Goal: Navigation & Orientation: Find specific page/section

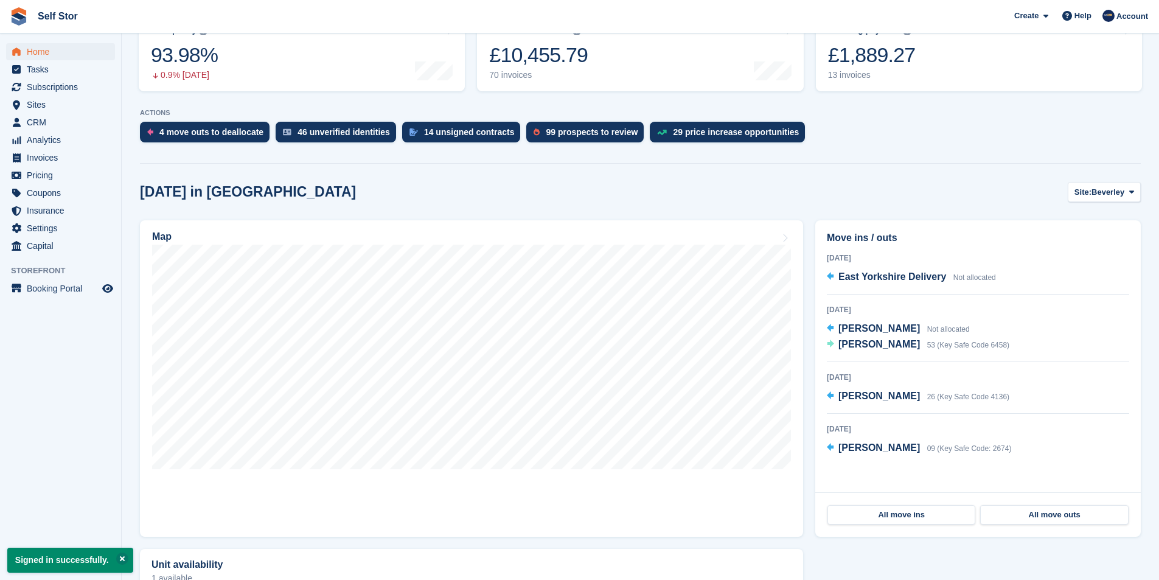
scroll to position [182, 0]
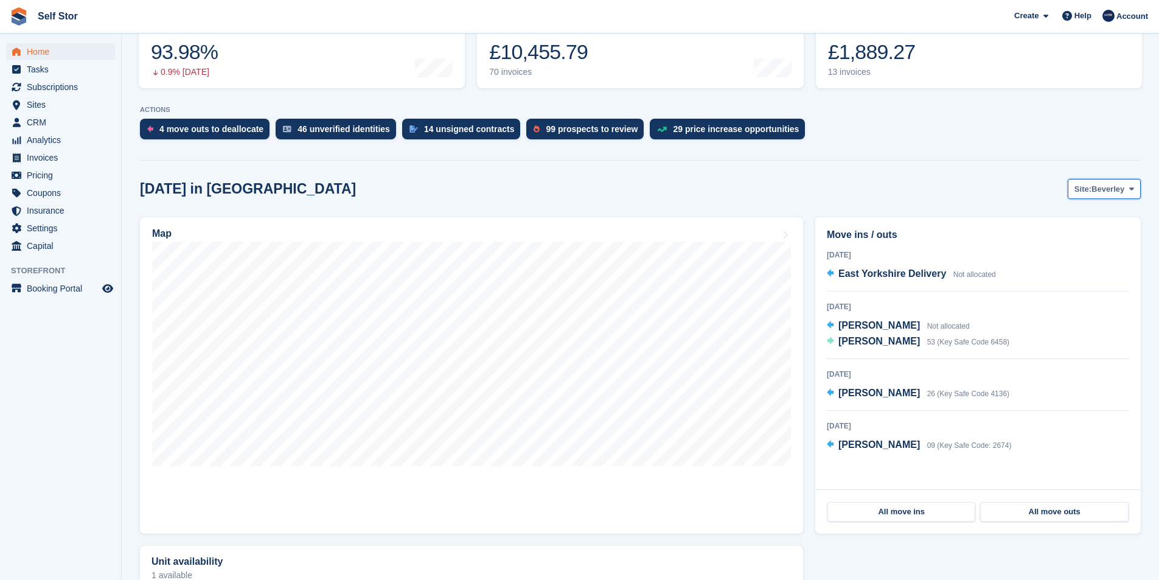
click at [1105, 192] on span "Beverley" at bounding box center [1107, 189] width 33 height 12
click at [1061, 235] on link "Hull" at bounding box center [1082, 240] width 106 height 22
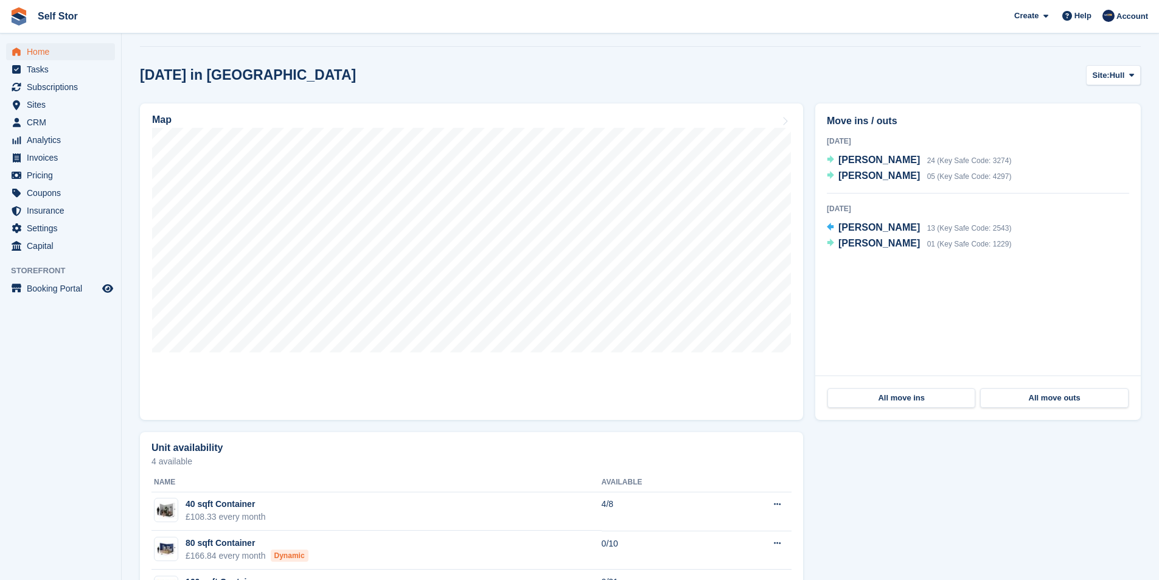
scroll to position [352, 0]
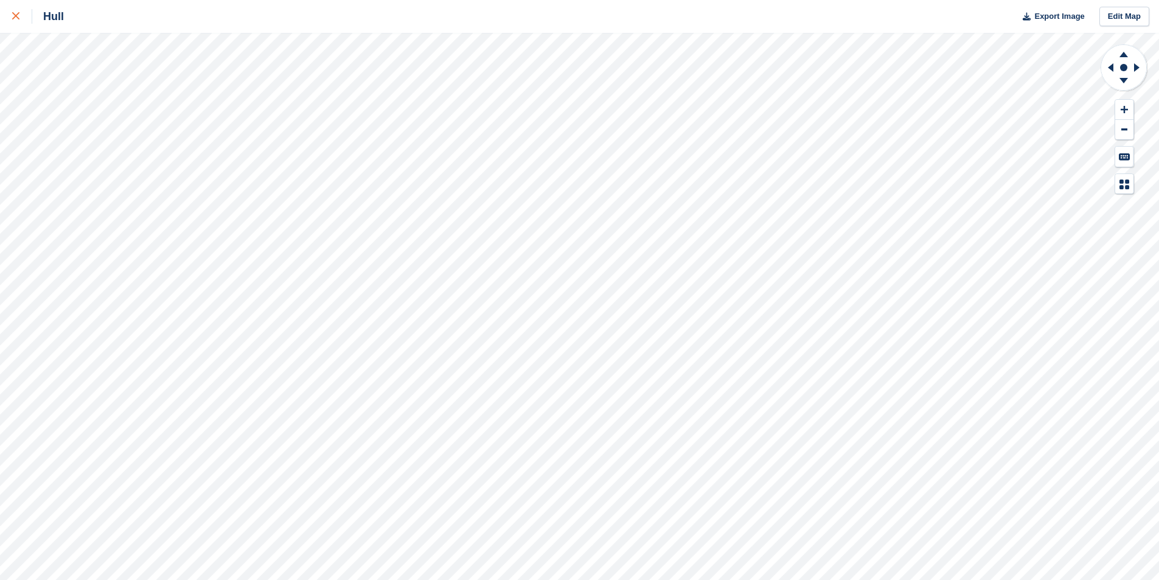
click at [20, 18] on div at bounding box center [22, 16] width 20 height 15
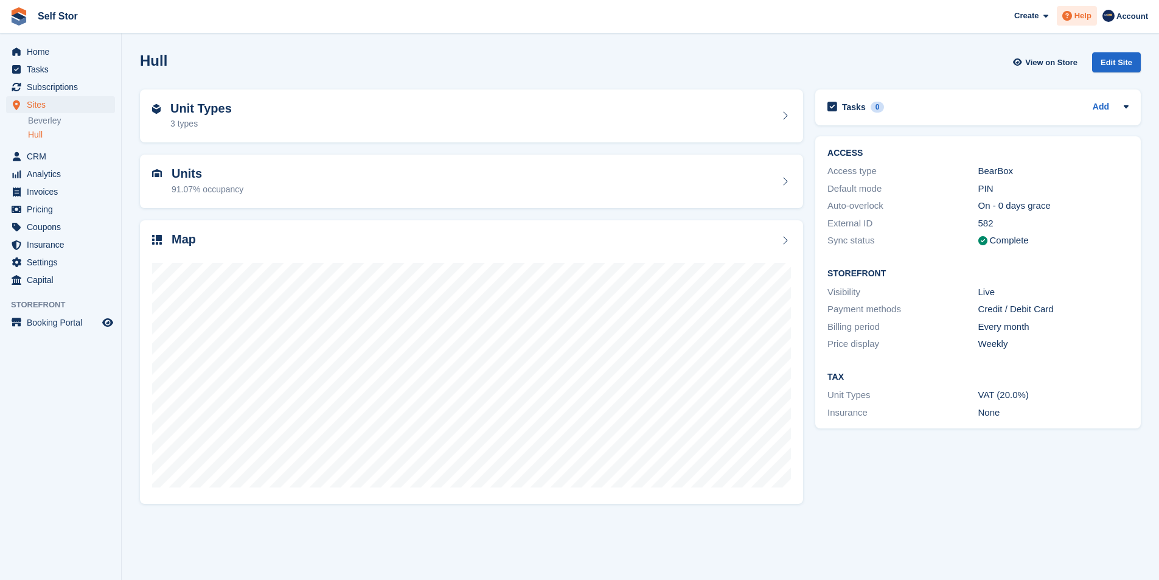
click at [1084, 18] on span "Help" at bounding box center [1082, 16] width 17 height 12
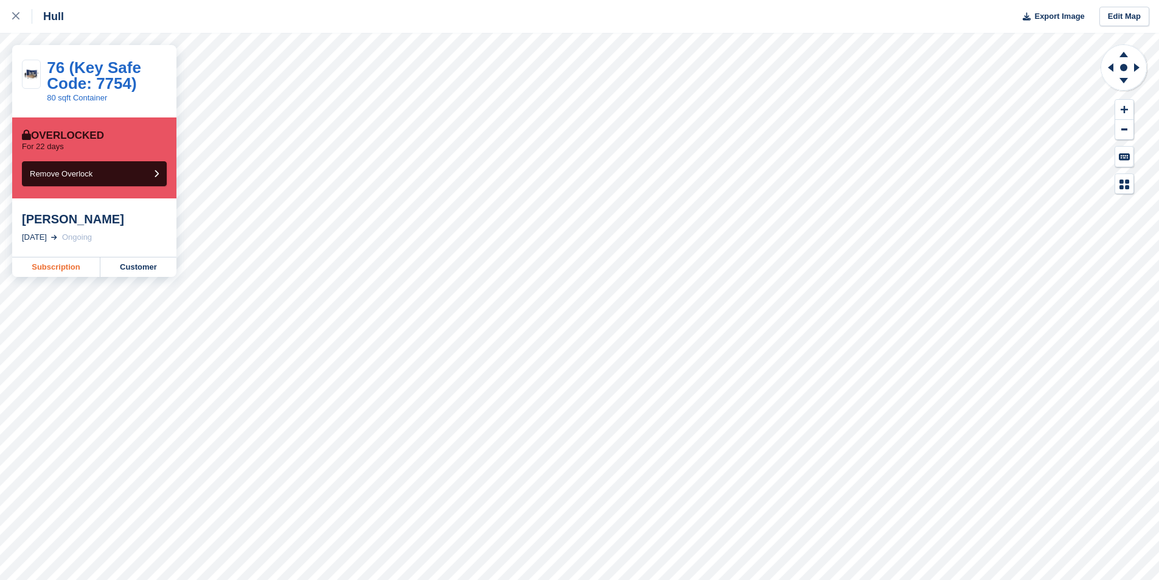
click at [49, 272] on link "Subscription" at bounding box center [56, 266] width 88 height 19
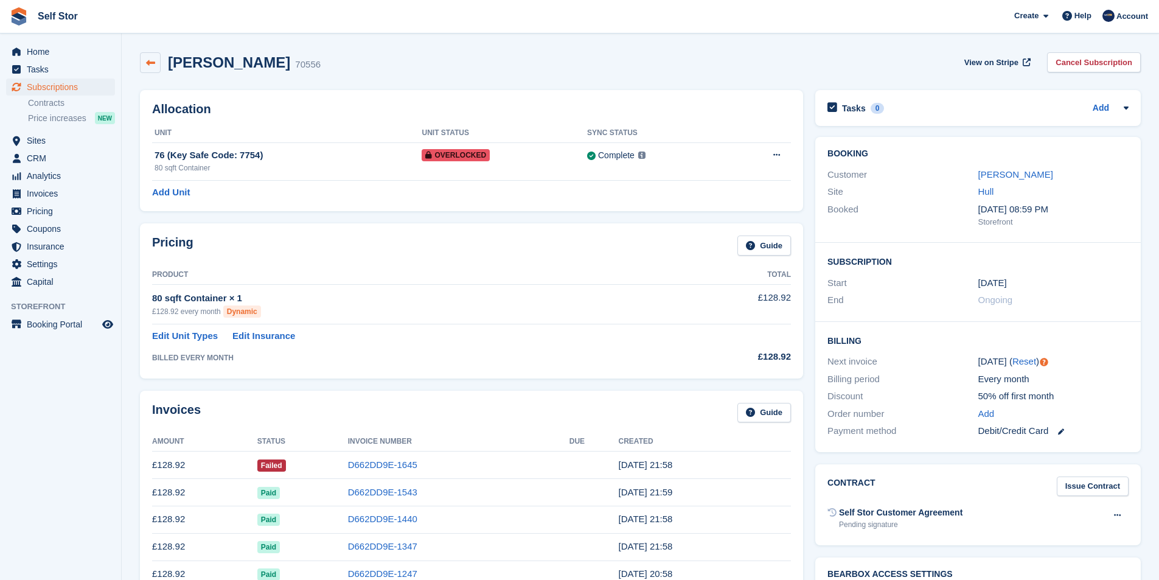
click at [151, 69] on link at bounding box center [150, 62] width 21 height 21
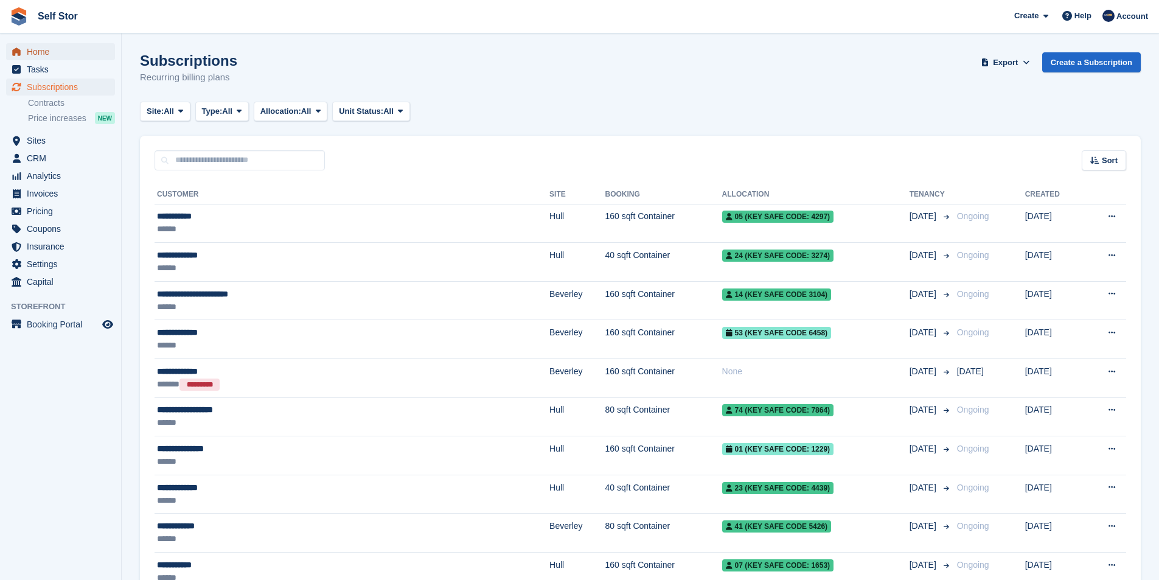
click at [40, 54] on span "Home" at bounding box center [63, 51] width 73 height 17
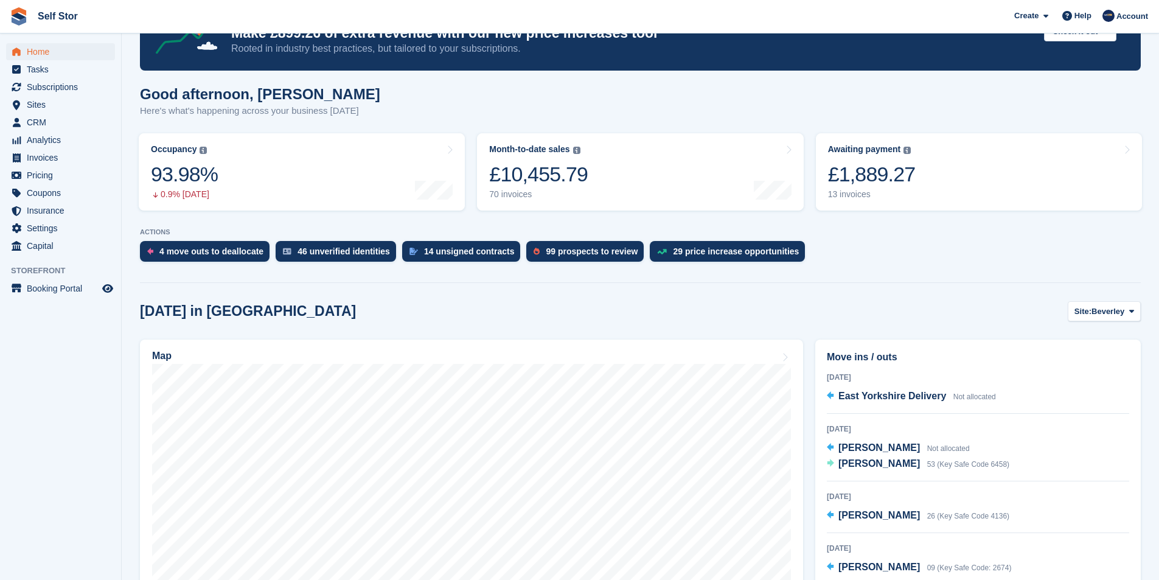
scroll to position [61, 0]
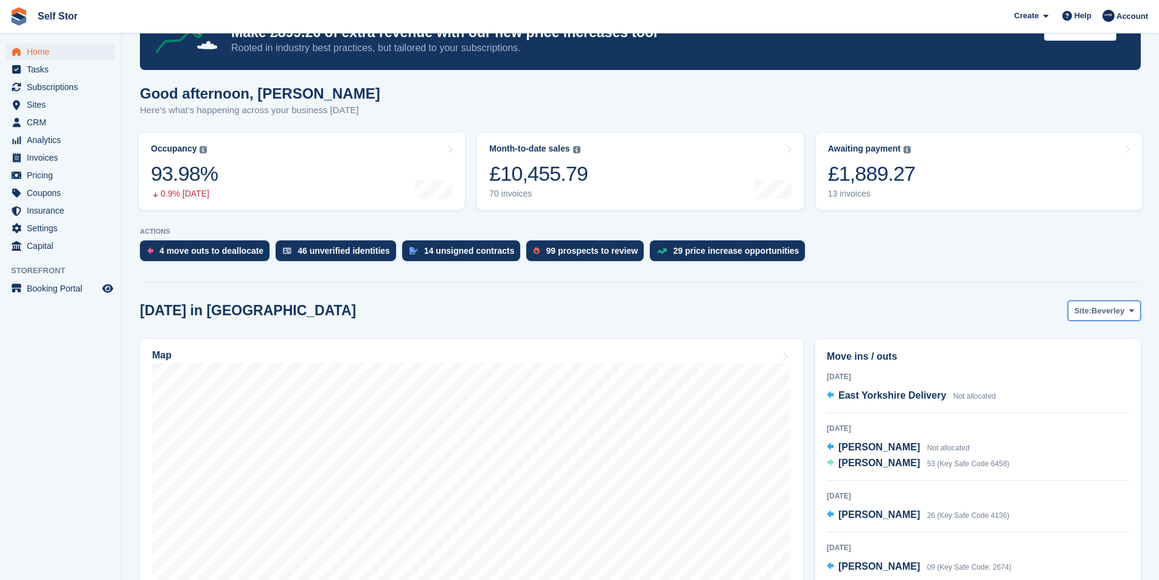
click at [1109, 308] on span "Beverley" at bounding box center [1107, 311] width 33 height 12
click at [1059, 362] on link "Hull" at bounding box center [1082, 361] width 106 height 22
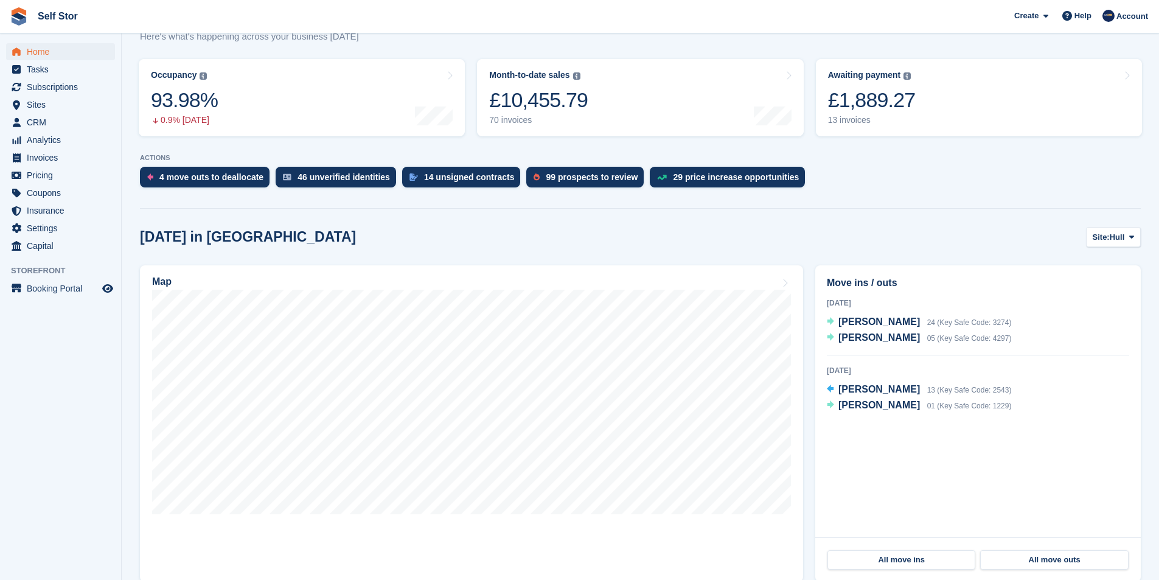
scroll to position [304, 0]
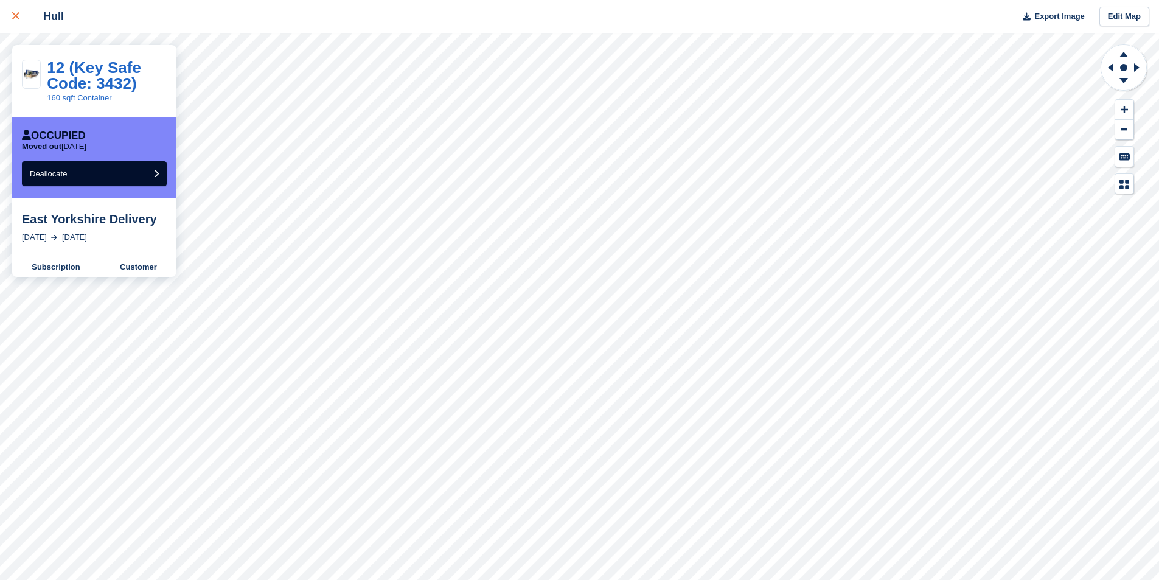
click at [12, 21] on div at bounding box center [22, 16] width 20 height 15
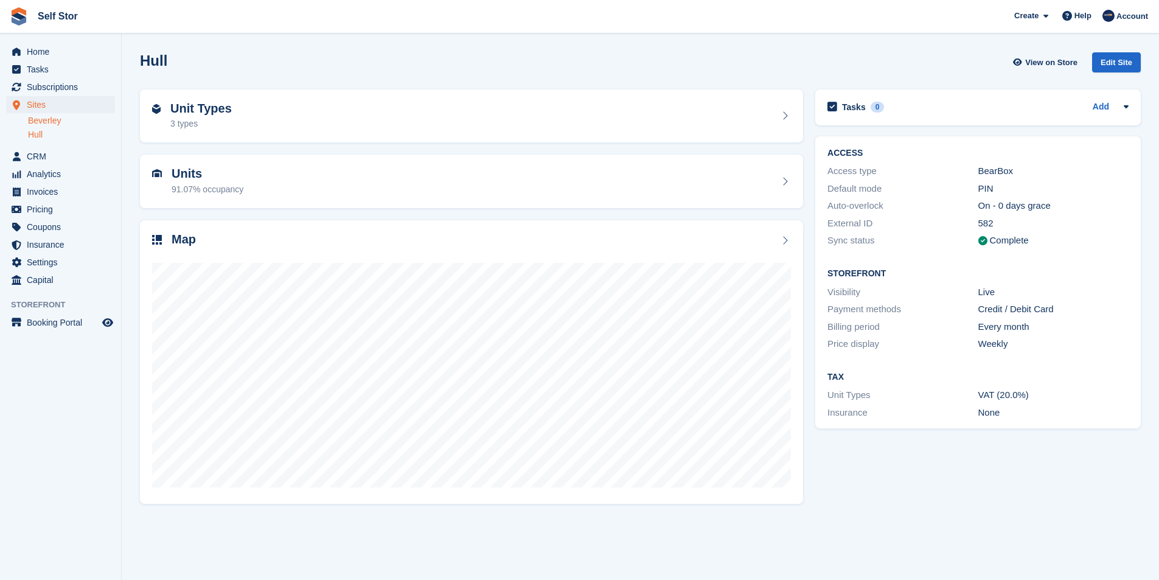
click at [40, 123] on link "Beverley" at bounding box center [71, 121] width 87 height 12
click at [1072, 16] on icon at bounding box center [1067, 16] width 10 height 10
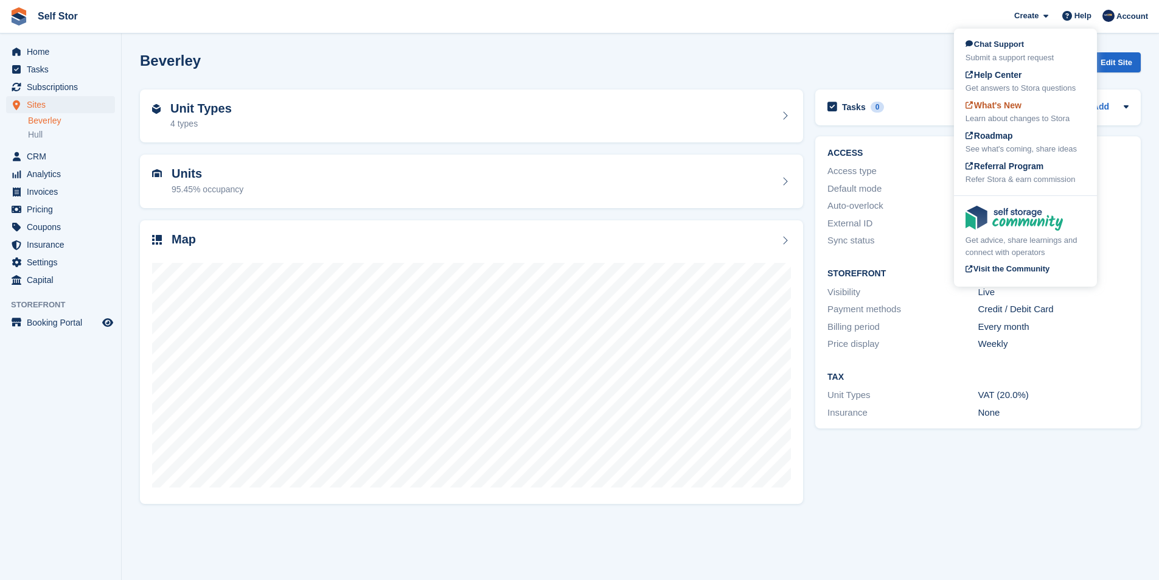
click at [1007, 106] on span "What's New" at bounding box center [993, 105] width 56 height 10
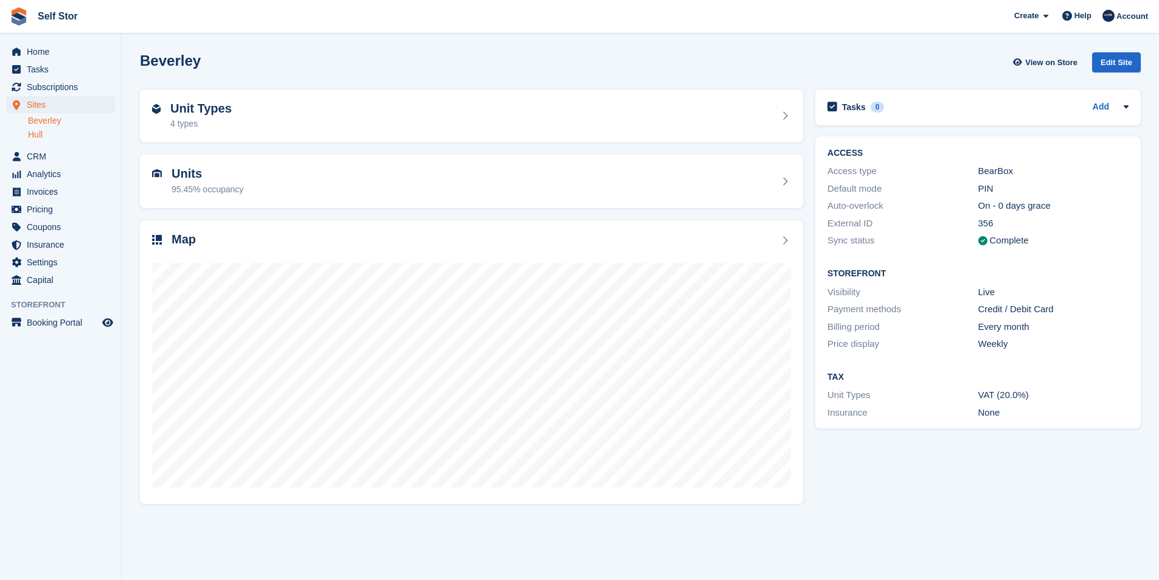
click at [35, 133] on link "Hull" at bounding box center [71, 135] width 87 height 12
